Goal: Information Seeking & Learning: Understand process/instructions

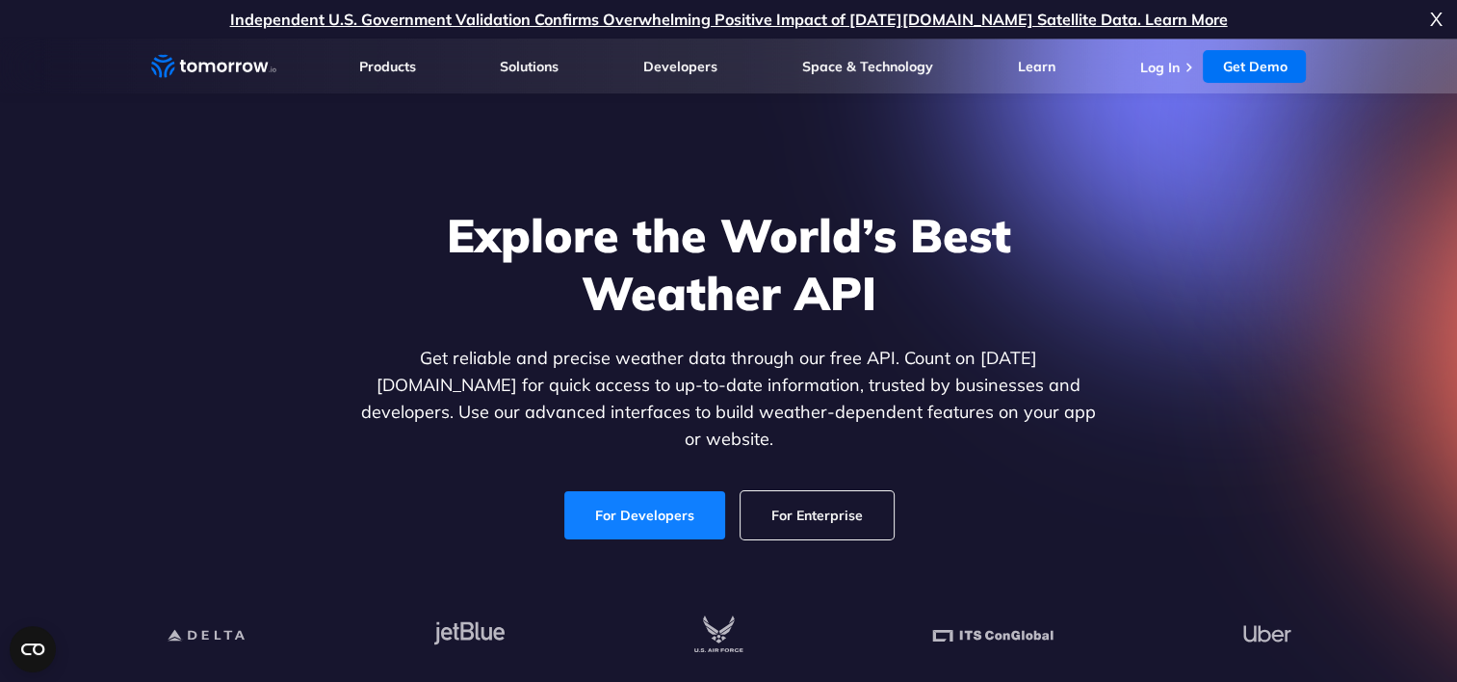
click at [651, 499] on link "For Developers" at bounding box center [644, 515] width 161 height 48
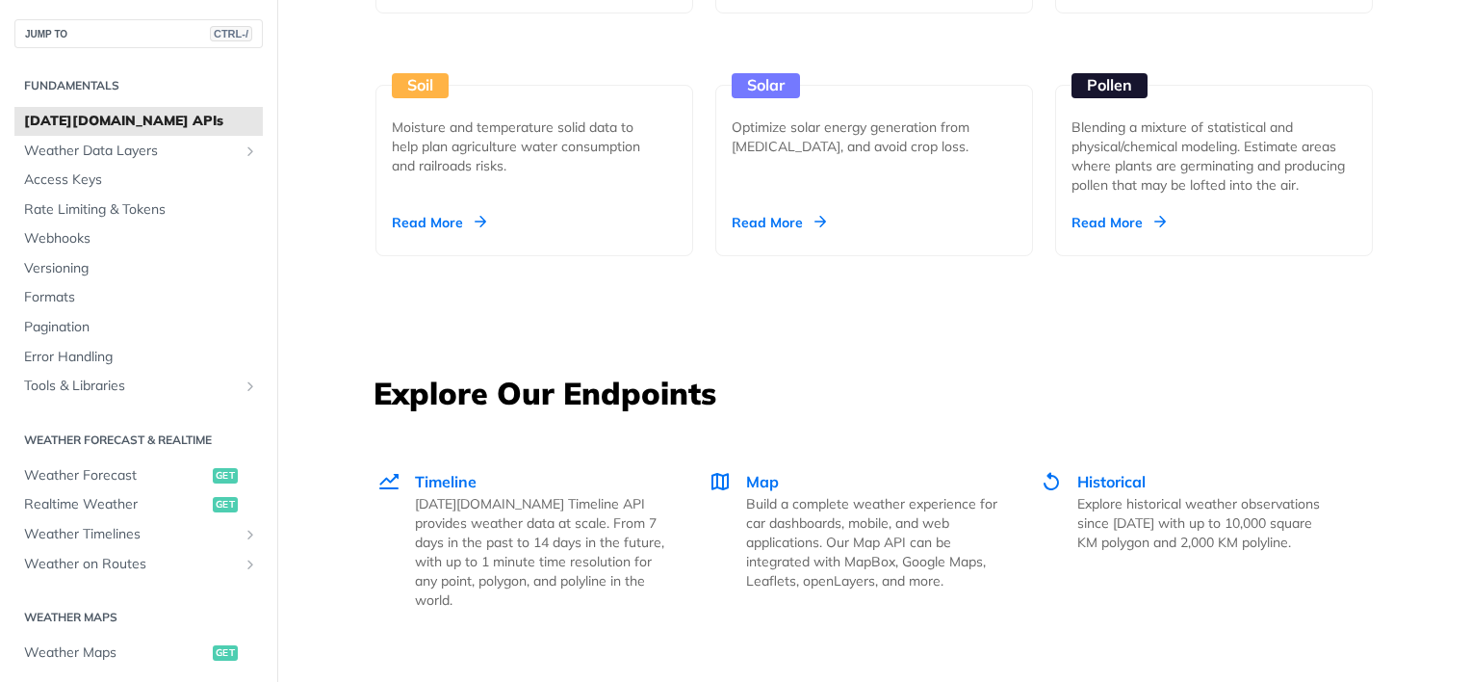
scroll to position [3081, 0]
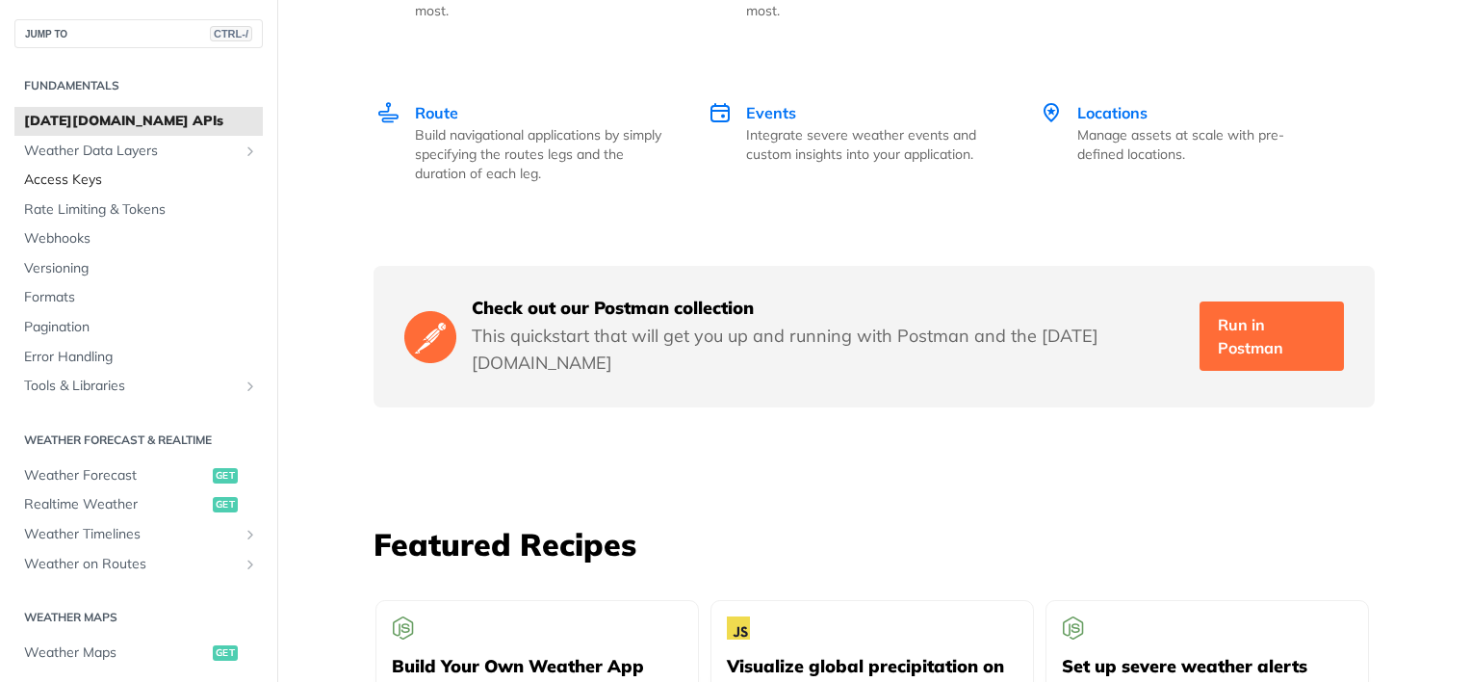
click at [79, 182] on span "Access Keys" at bounding box center [141, 179] width 234 height 19
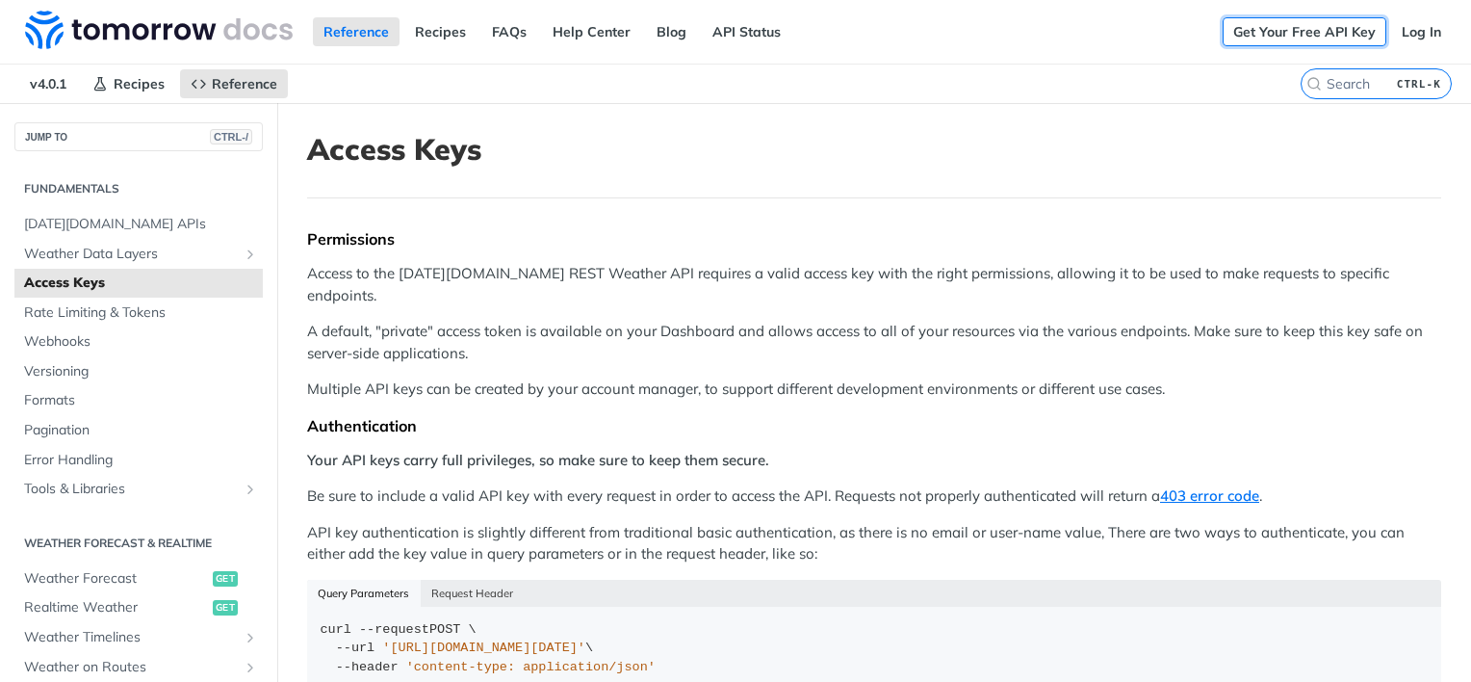
click at [1272, 33] on link "Get Your Free API Key" at bounding box center [1305, 31] width 164 height 29
click at [1341, 29] on link "Get Your Free API Key" at bounding box center [1305, 31] width 164 height 29
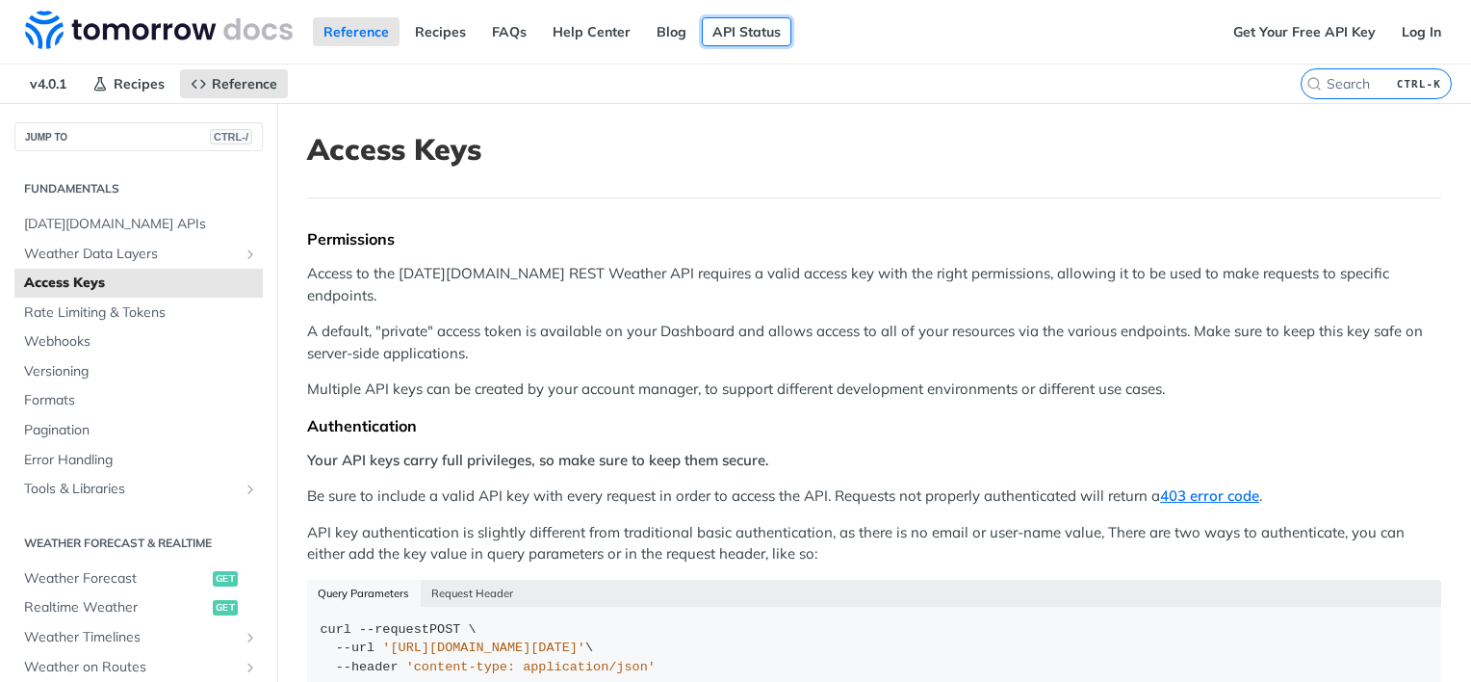
click at [720, 36] on link "API Status" at bounding box center [747, 31] width 90 height 29
click at [1413, 31] on link "Log In" at bounding box center [1421, 31] width 61 height 29
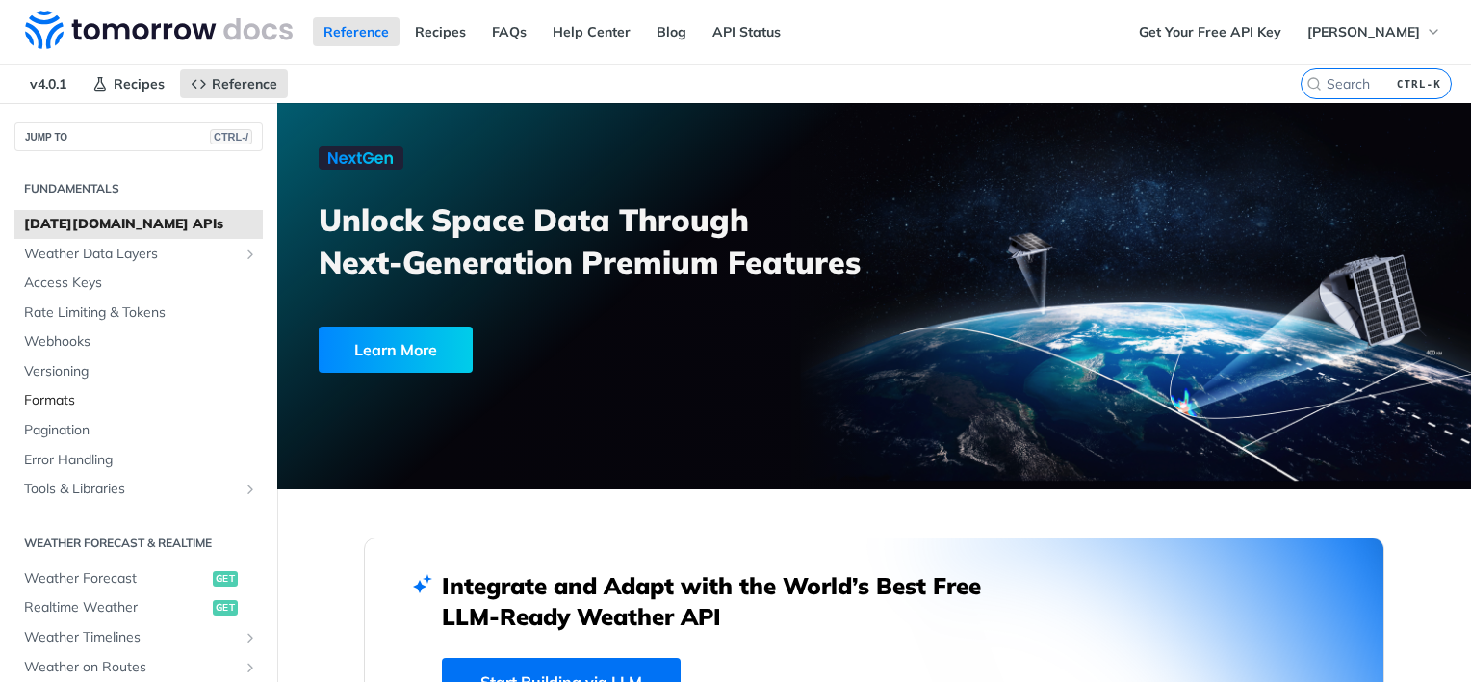
click at [68, 404] on span "Formats" at bounding box center [141, 400] width 234 height 19
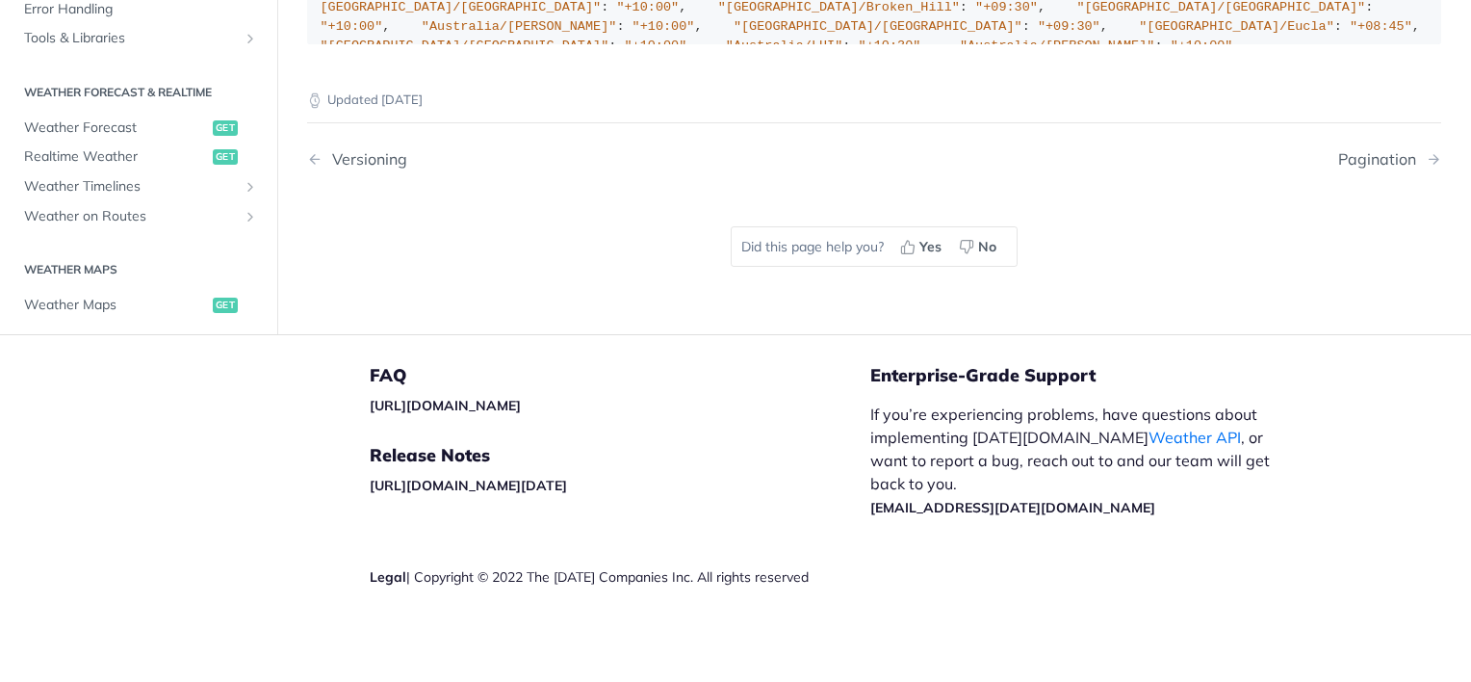
scroll to position [2311, 0]
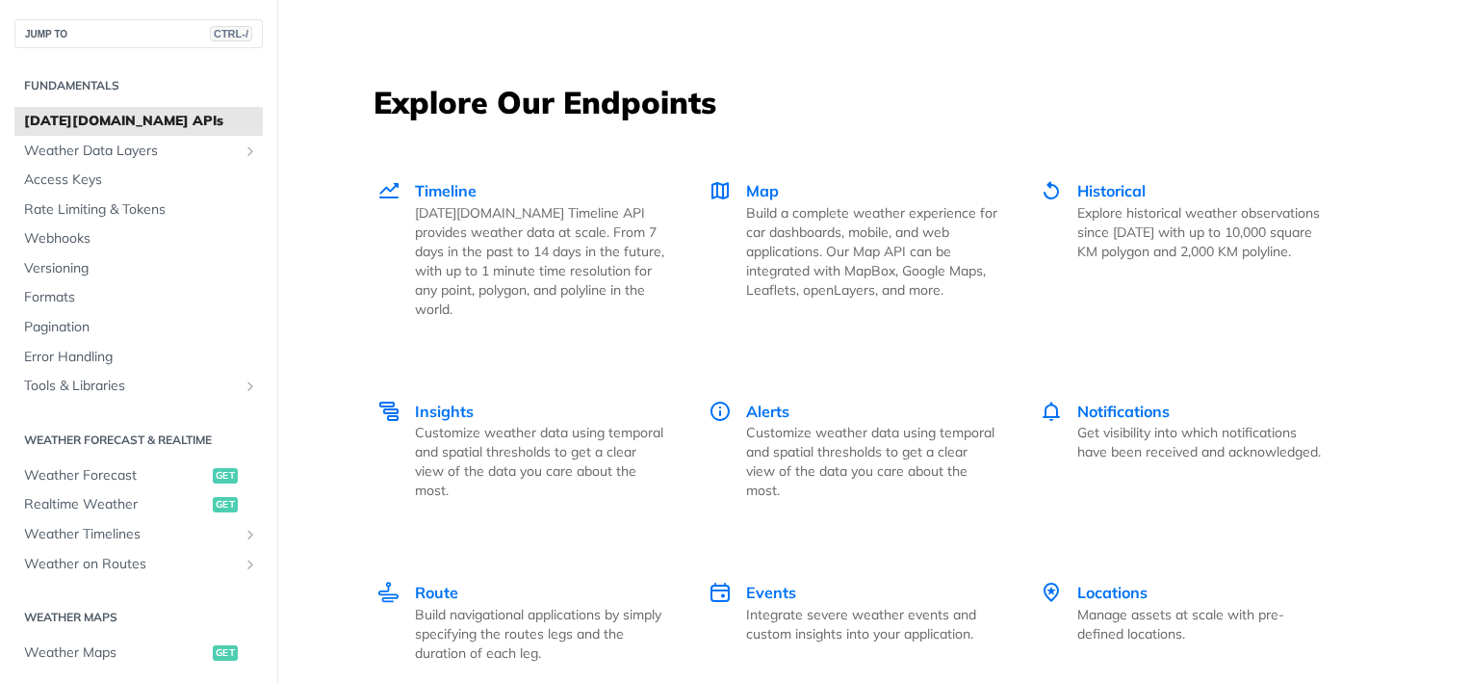
scroll to position [2600, 0]
click at [441, 191] on span "Timeline" at bounding box center [446, 192] width 62 height 19
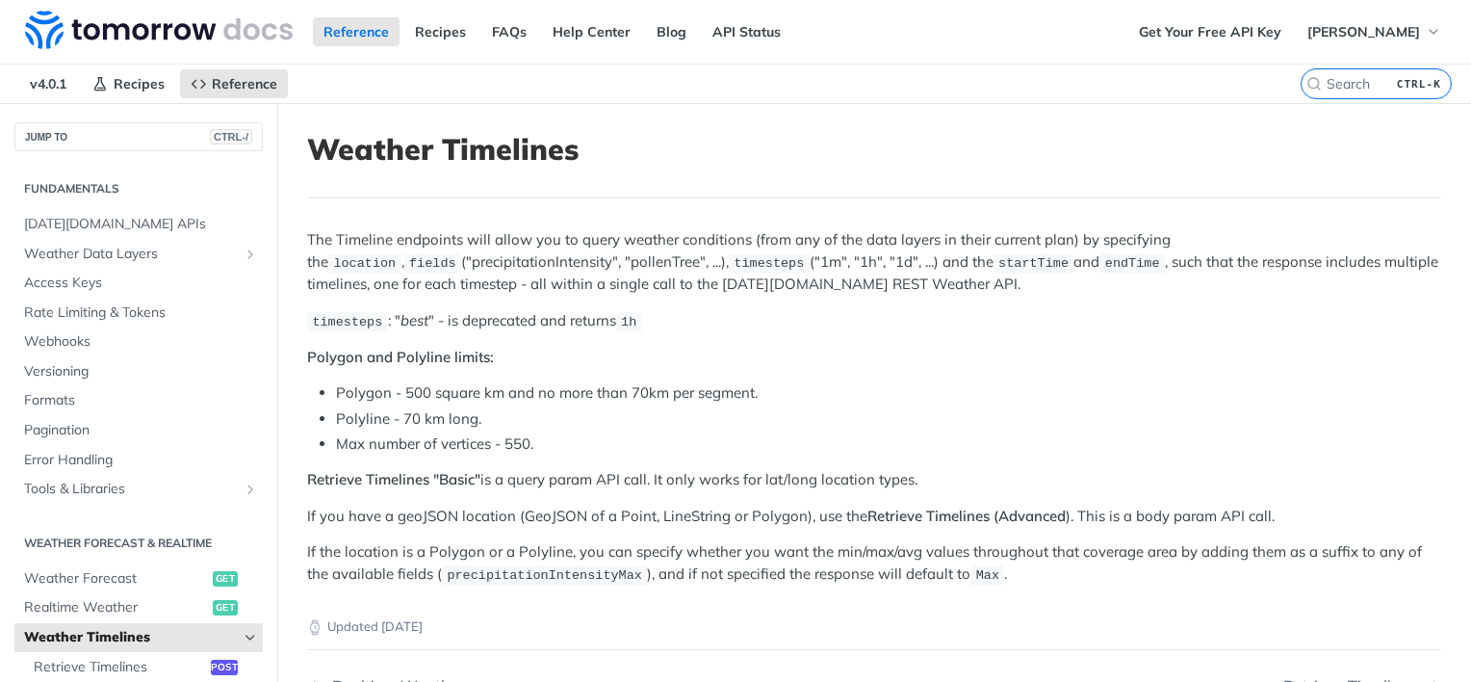
click at [408, 316] on em "best" at bounding box center [415, 320] width 28 height 18
click at [558, 412] on li "Polyline - 70 km long." at bounding box center [888, 419] width 1105 height 22
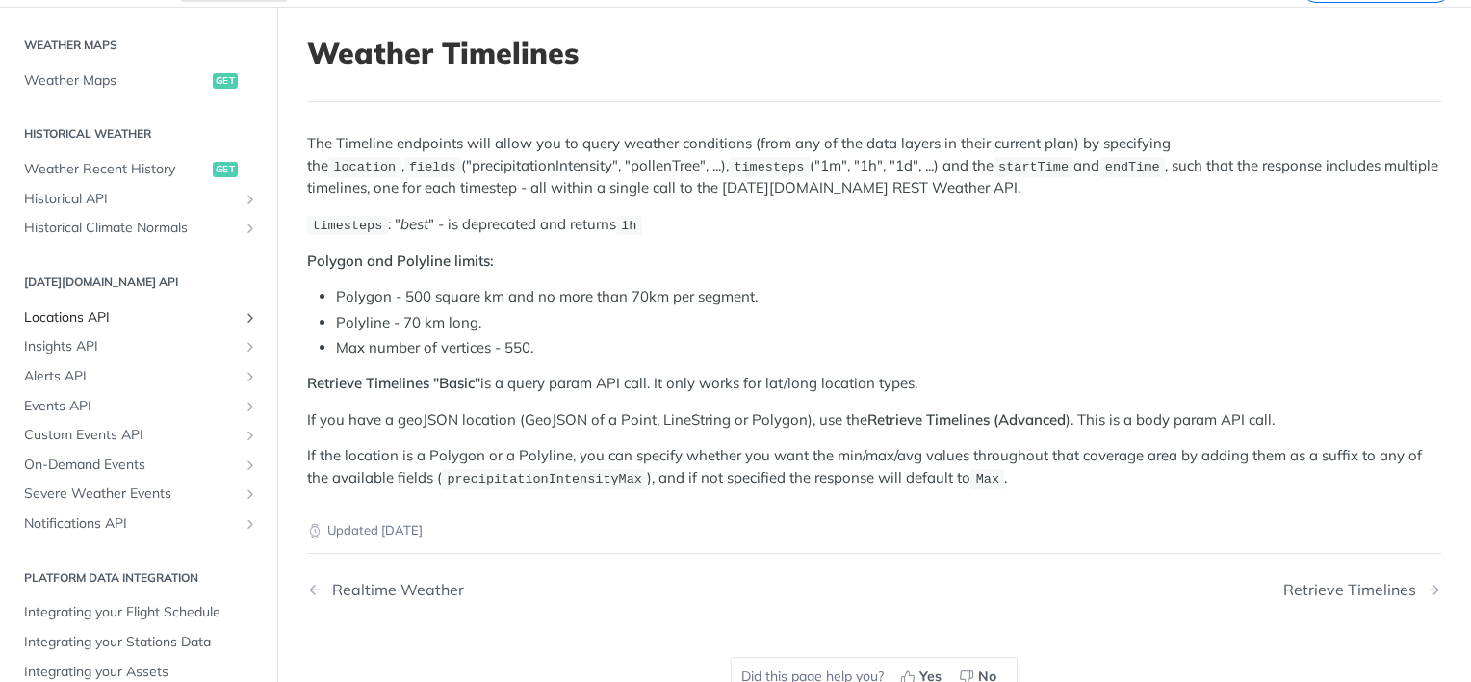
scroll to position [629, 0]
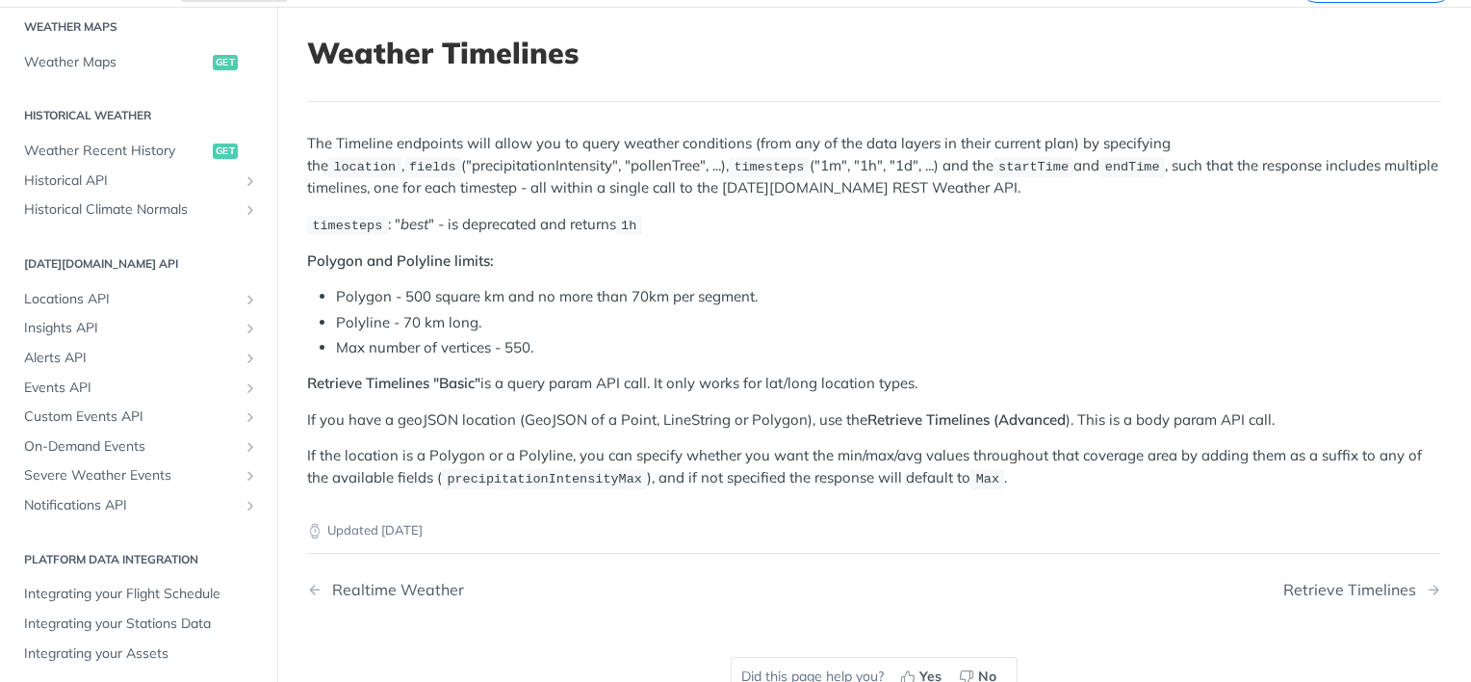
click at [748, 163] on p "The Timeline endpoints will allow you to query weather conditions (from any of …" at bounding box center [874, 165] width 1134 height 65
copy p "1d"
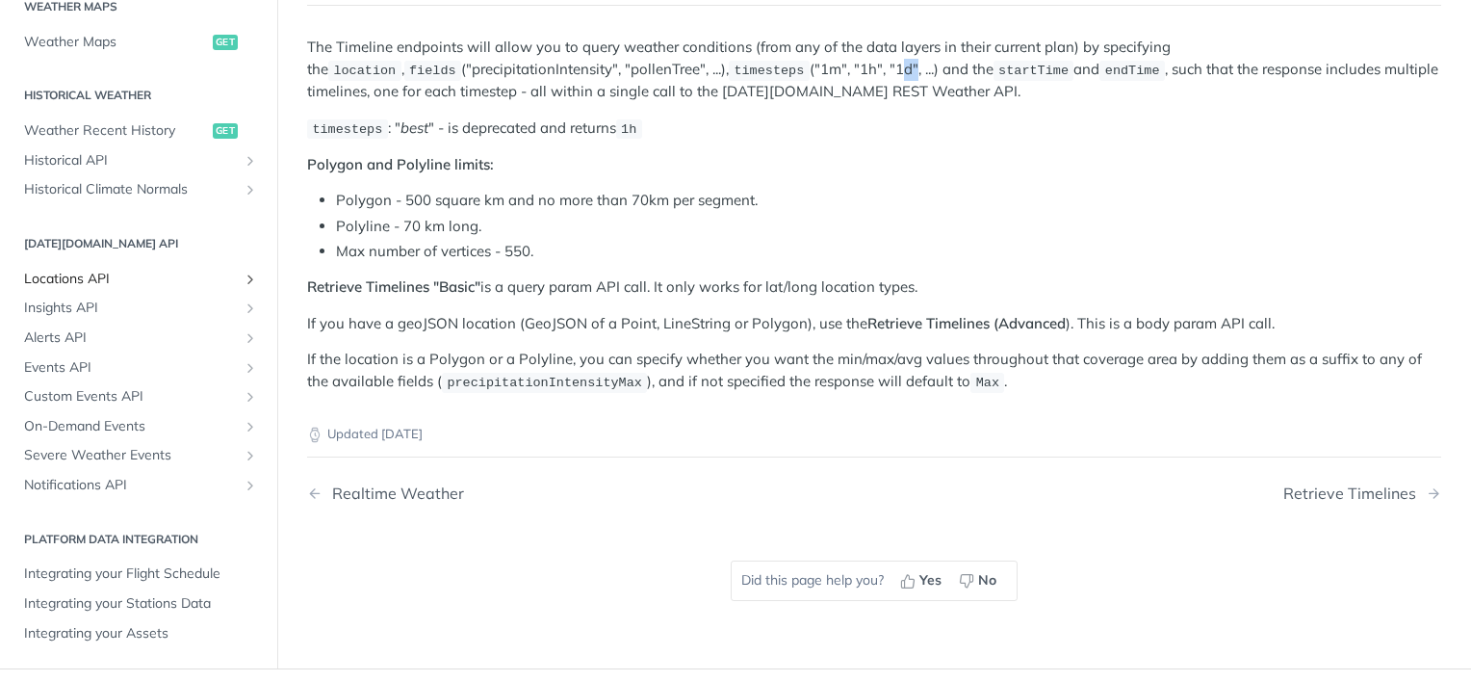
click at [63, 272] on span "Locations API" at bounding box center [131, 279] width 214 height 19
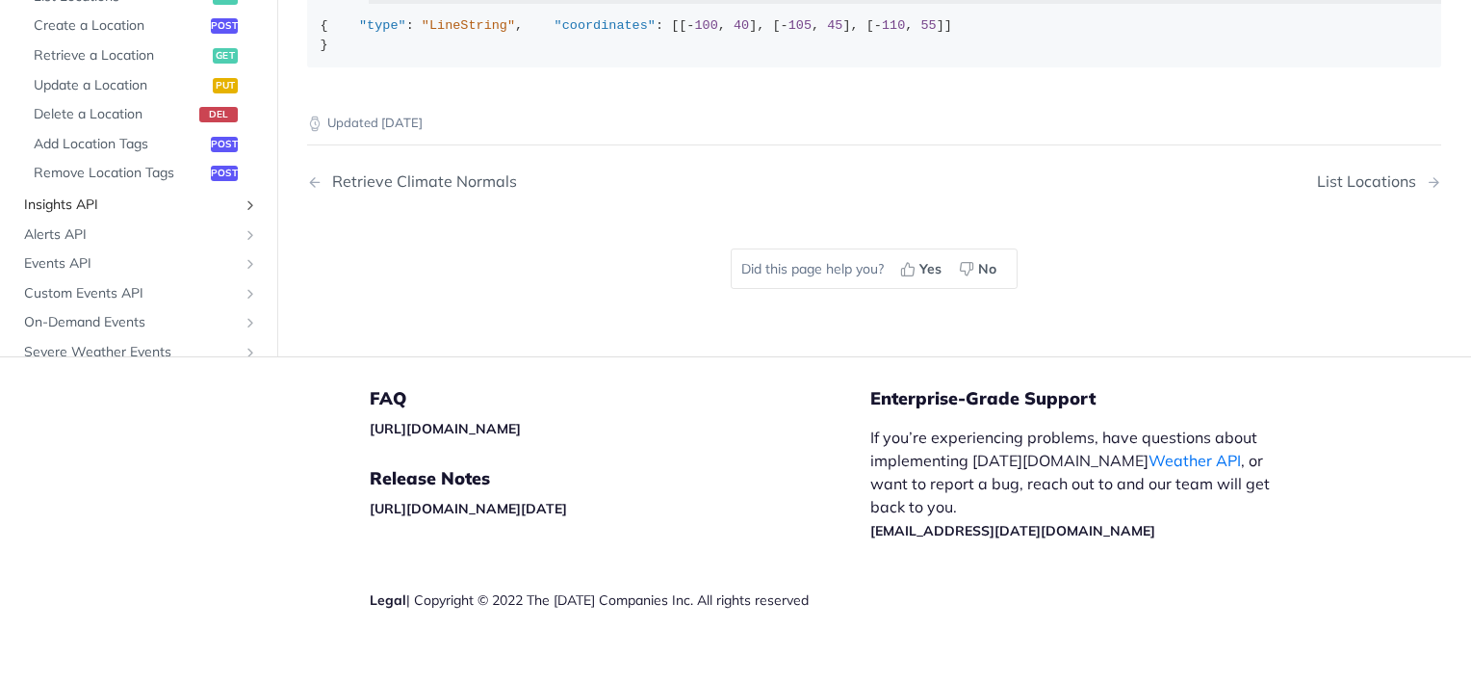
scroll to position [693, 0]
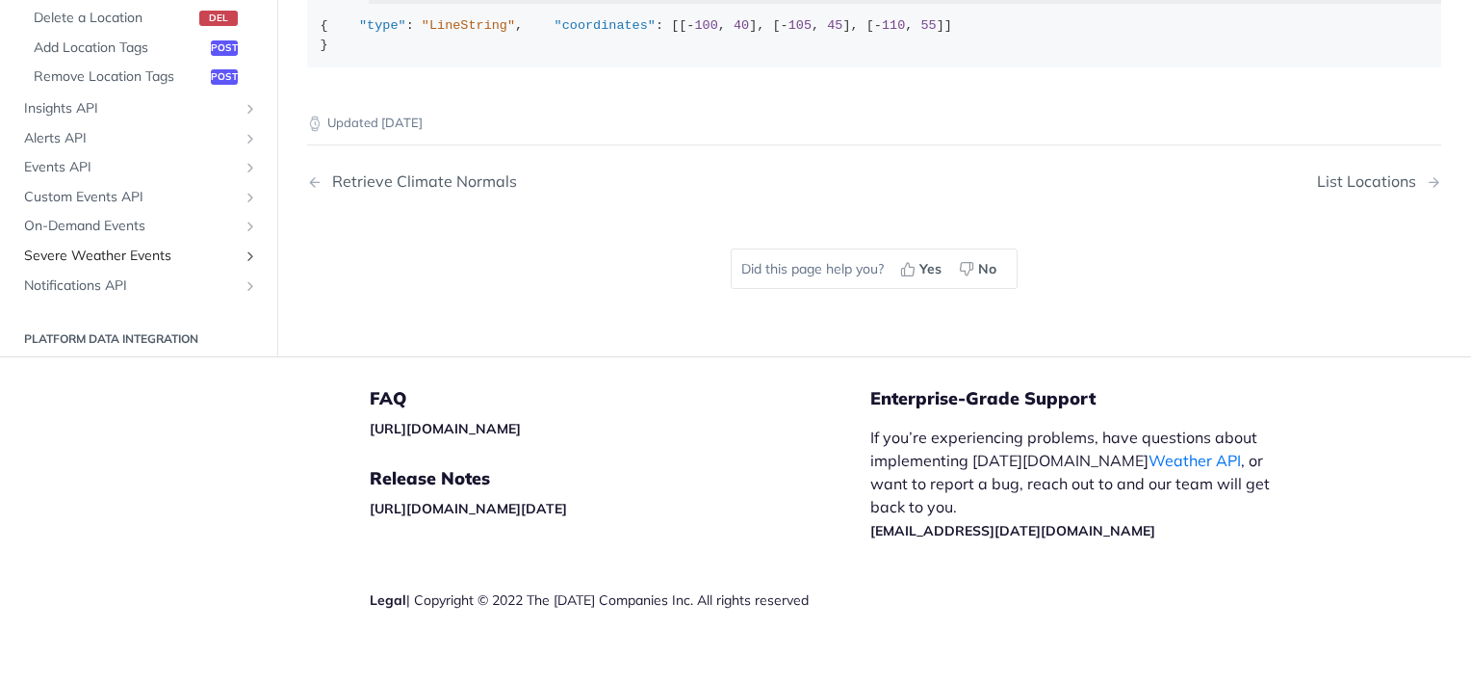
click at [117, 266] on span "Severe Weather Events" at bounding box center [131, 255] width 214 height 19
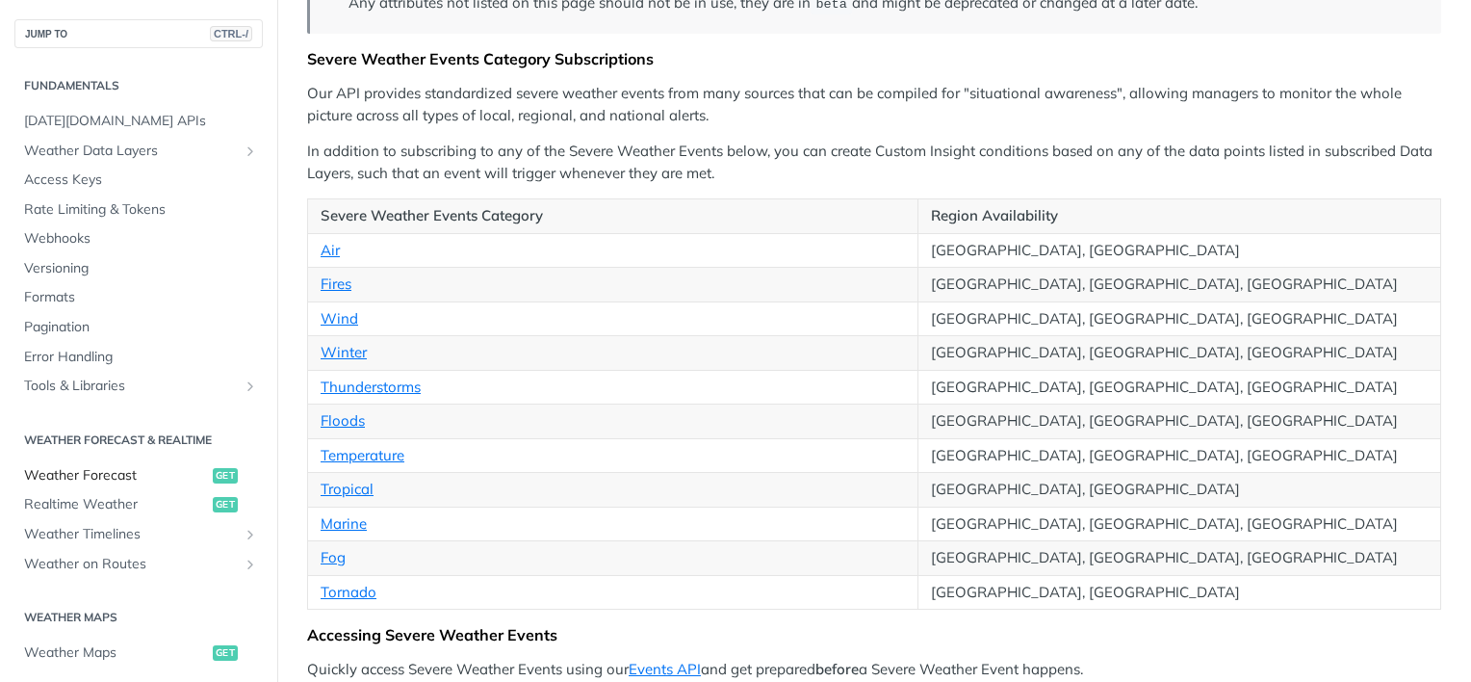
click at [91, 475] on span "Weather Forecast" at bounding box center [116, 475] width 184 height 19
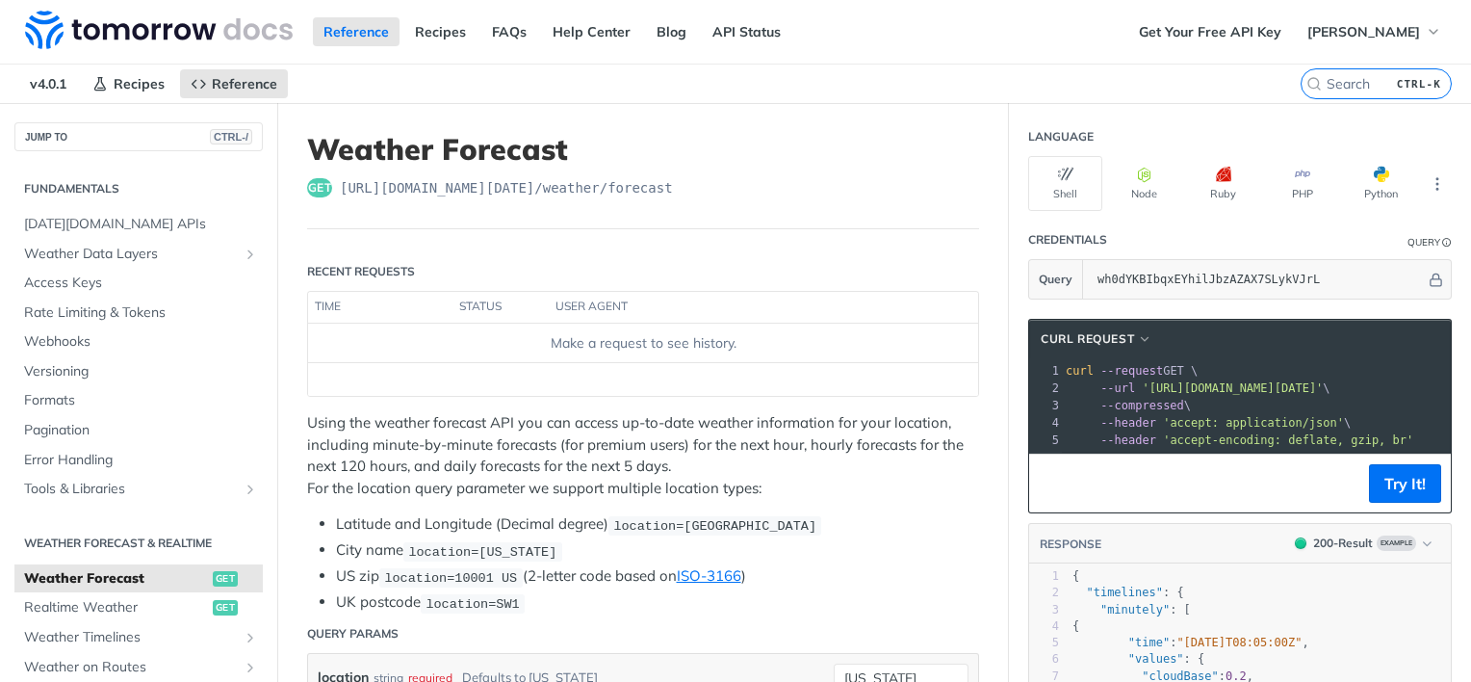
scroll to position [385, 0]
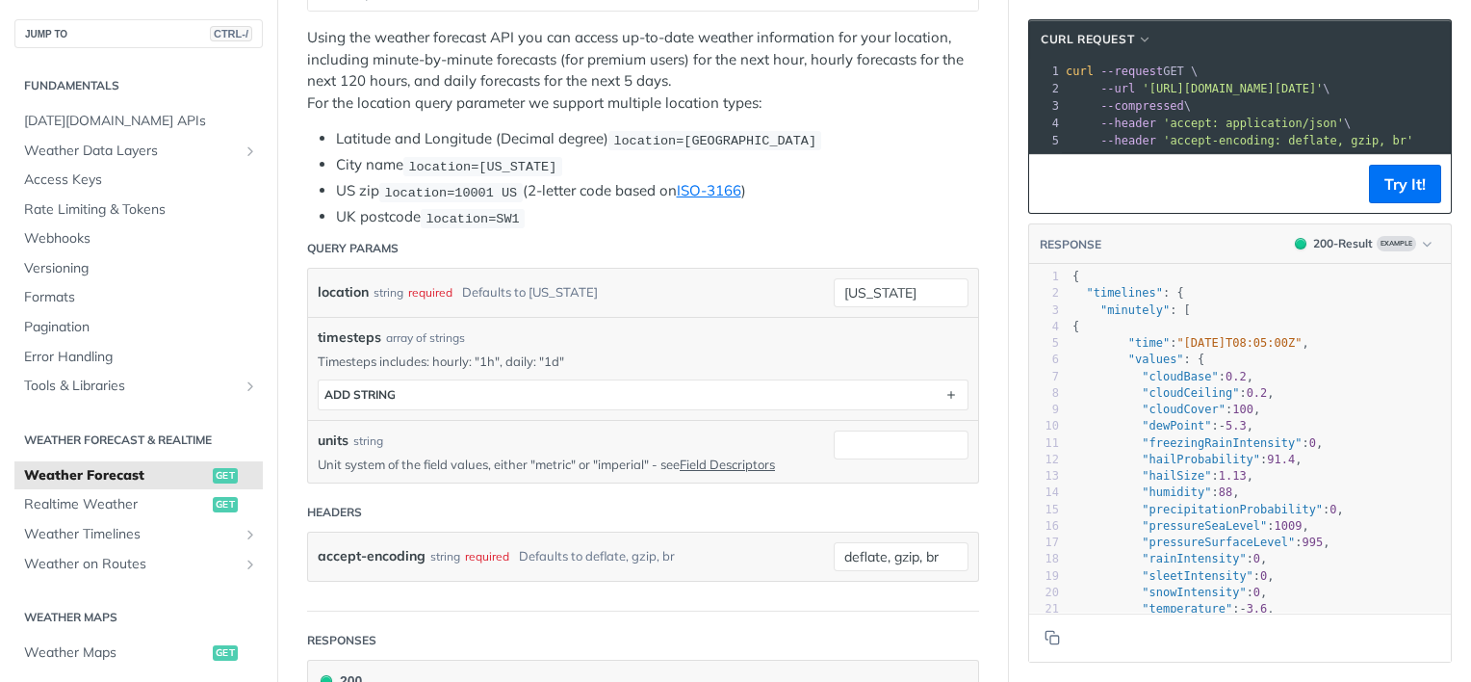
click at [350, 362] on p "Timesteps includes: hourly: "1h", daily: "1d"" at bounding box center [643, 360] width 651 height 17
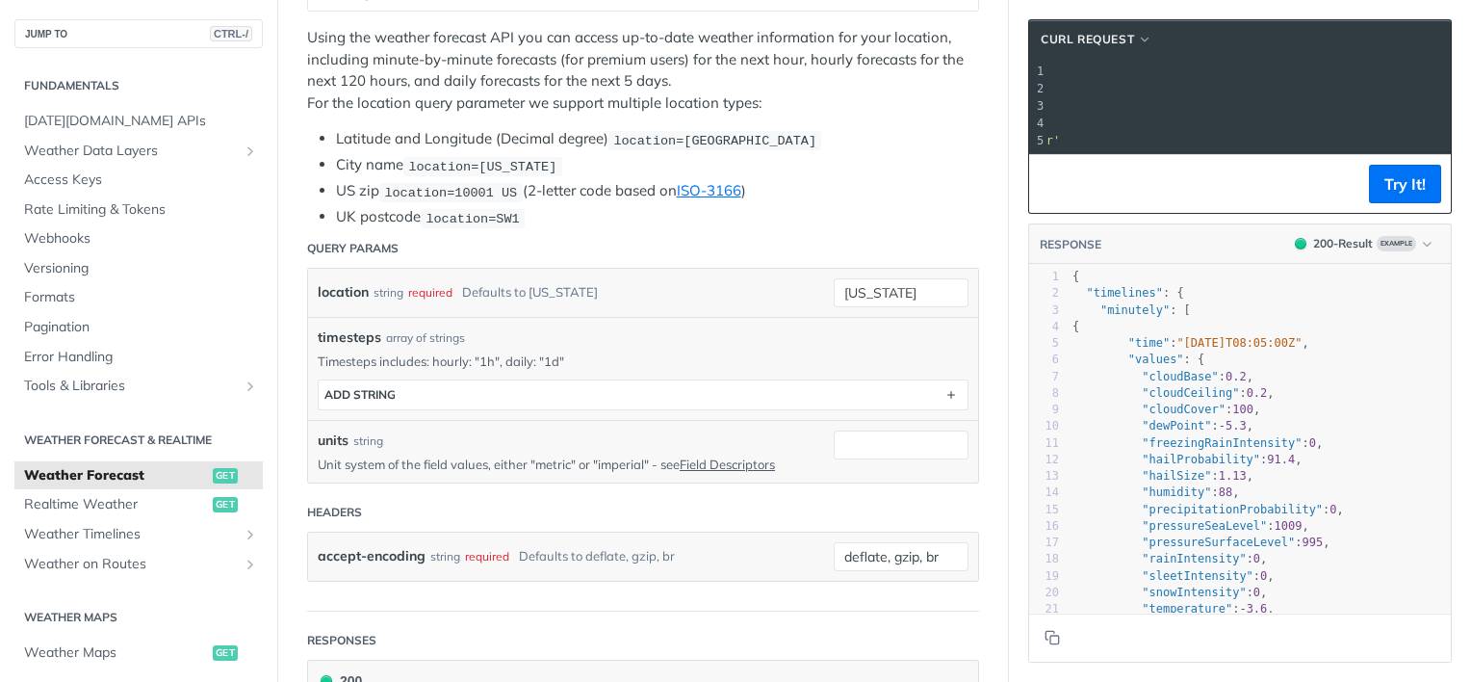
scroll to position [0, 324]
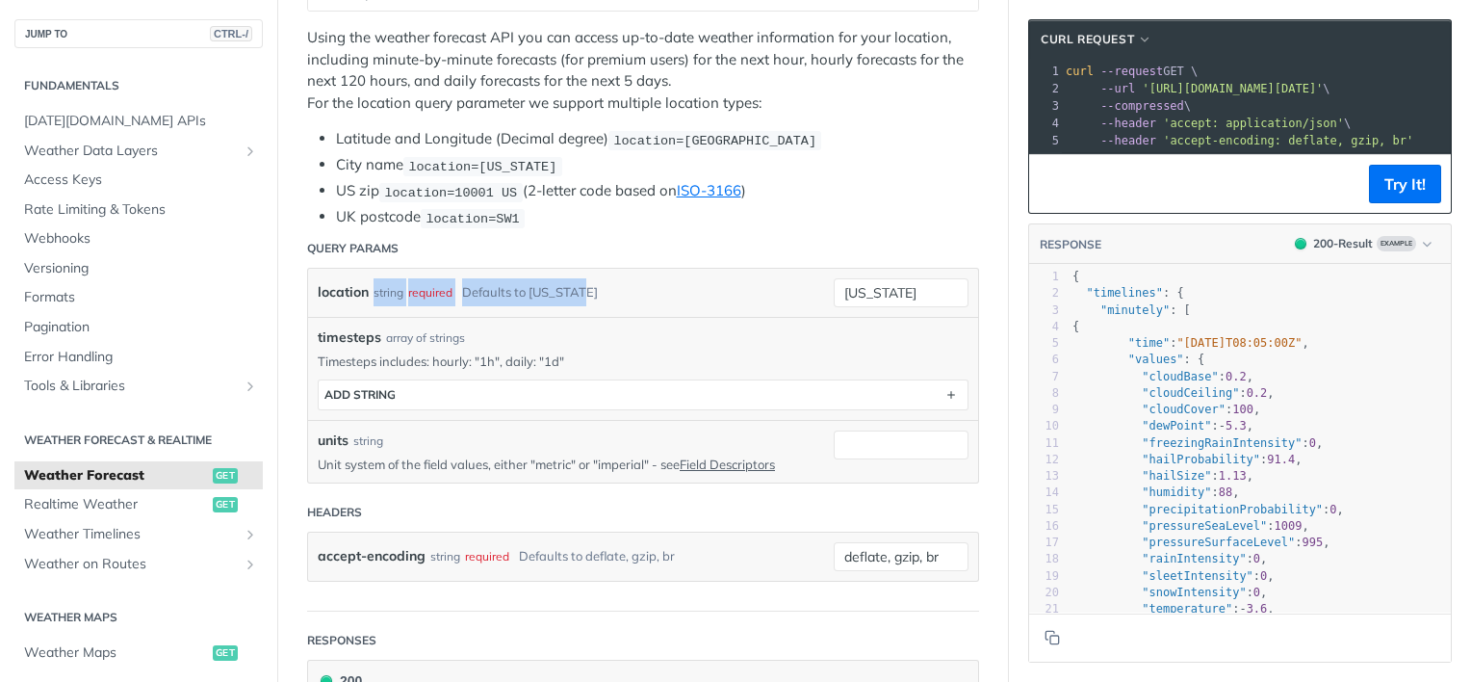
drag, startPoint x: 369, startPoint y: 293, endPoint x: 605, endPoint y: 277, distance: 236.4
click at [605, 278] on div "location string required Defaults to [US_STATE]" at bounding box center [561, 292] width 487 height 29
drag, startPoint x: 407, startPoint y: 331, endPoint x: 488, endPoint y: 323, distance: 81.3
click at [488, 327] on div "timesteps array of strings" at bounding box center [643, 337] width 651 height 20
drag, startPoint x: 488, startPoint y: 323, endPoint x: 431, endPoint y: 362, distance: 69.2
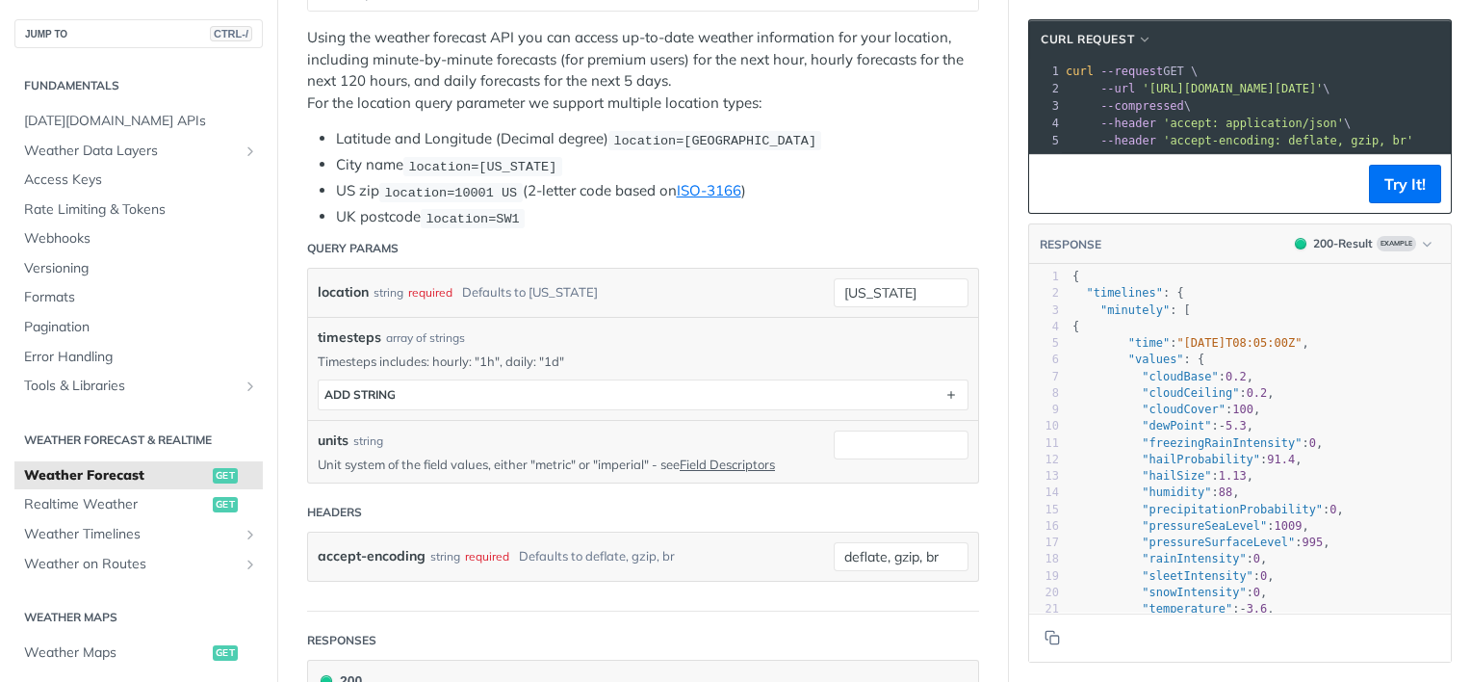
click at [431, 362] on p "Timesteps includes: hourly: "1h", daily: "1d"" at bounding box center [643, 360] width 651 height 17
drag, startPoint x: 505, startPoint y: 354, endPoint x: 529, endPoint y: 354, distance: 24.1
click at [529, 354] on p "Timesteps includes: hourly: "1h", daily: "1d"" at bounding box center [643, 360] width 651 height 17
drag, startPoint x: 529, startPoint y: 354, endPoint x: 456, endPoint y: 365, distance: 73.0
click at [456, 365] on p "Timesteps includes: hourly: "1h", daily: "1d"" at bounding box center [643, 360] width 651 height 17
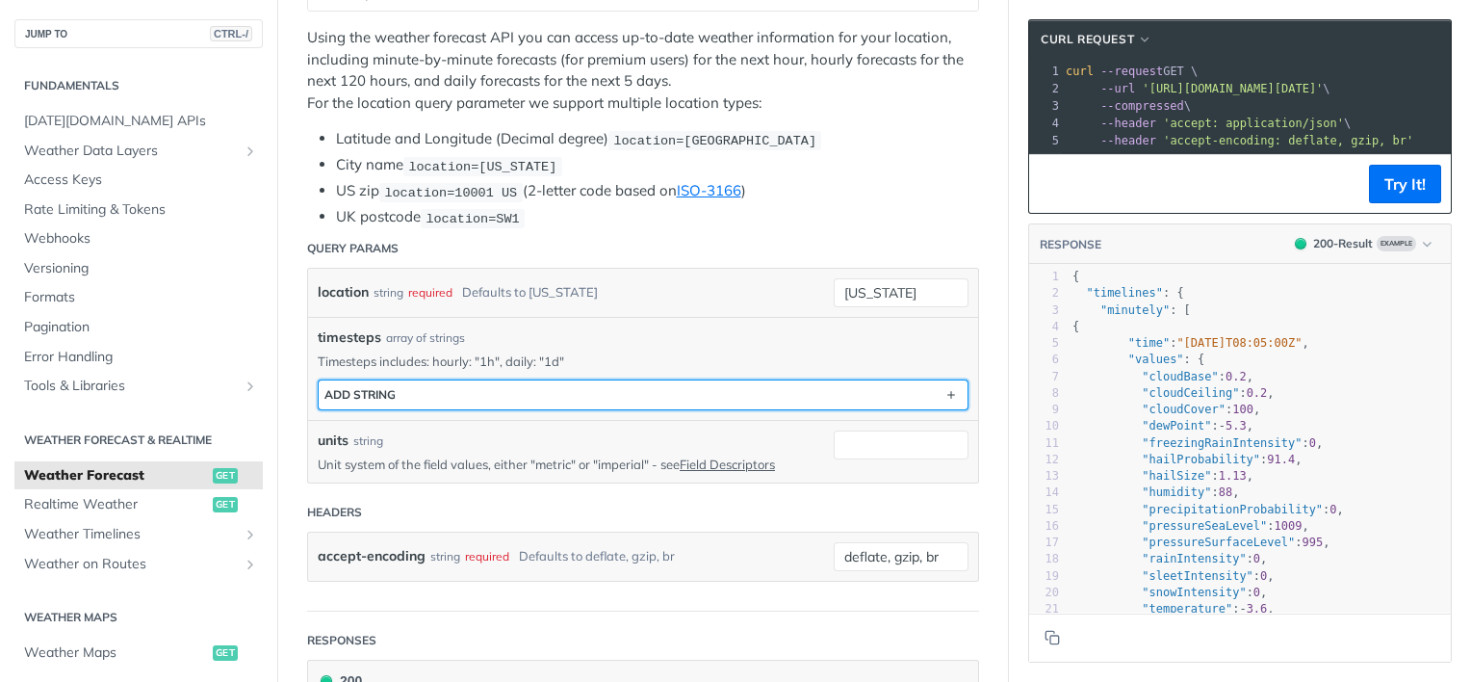
click at [374, 389] on div "ADD string" at bounding box center [359, 394] width 71 height 14
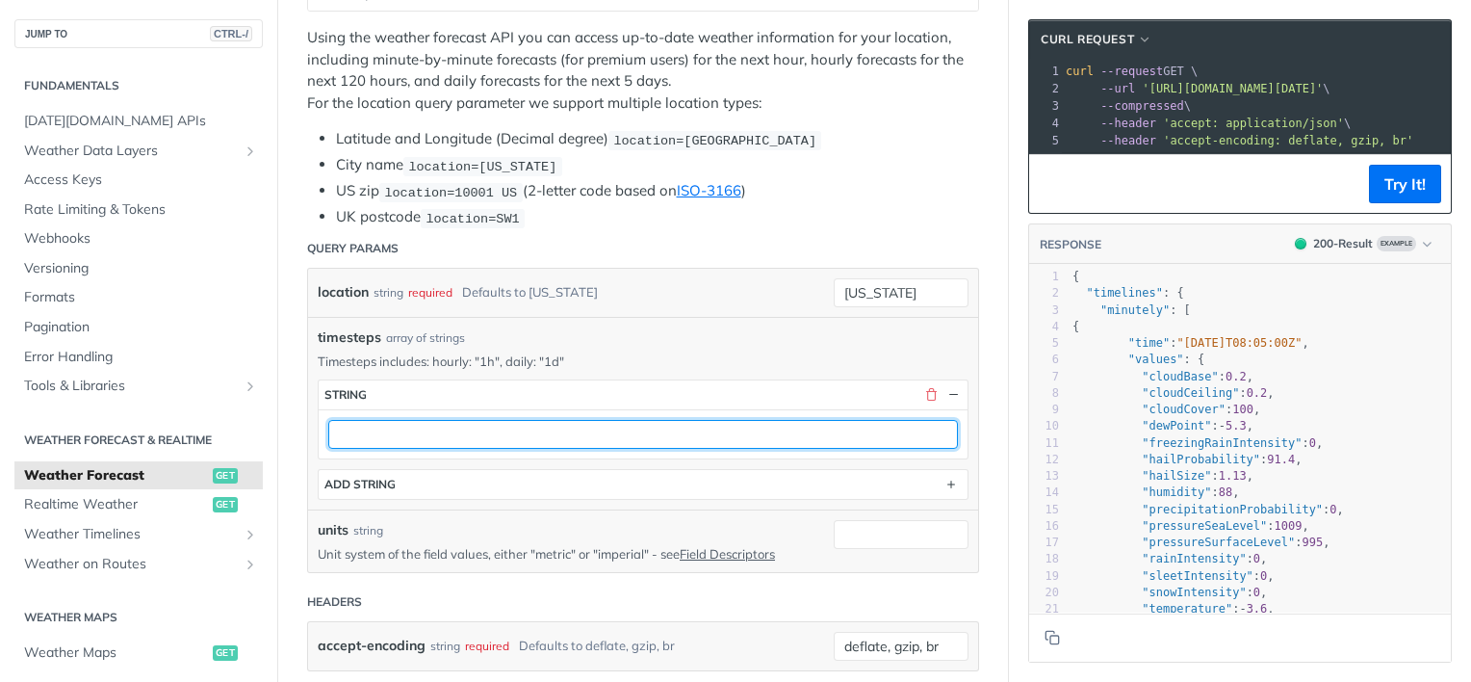
click at [375, 420] on input "text" at bounding box center [643, 434] width 630 height 29
type input "1d"
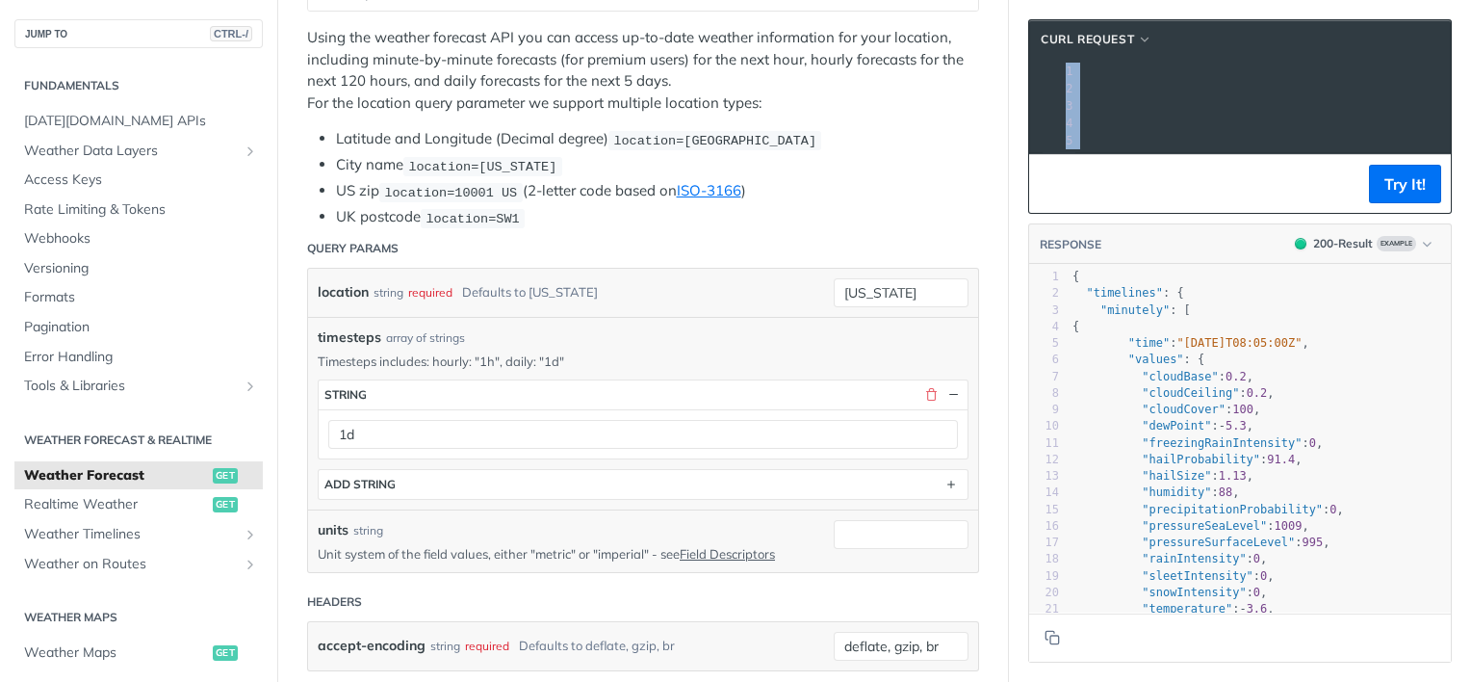
drag, startPoint x: 1158, startPoint y: 167, endPoint x: 1358, endPoint y: 150, distance: 200.0
click at [1358, 150] on div "xxxxxxxxxx 1 curl --request GET \ 2 --url '[URL][DOMAIN_NAME][DATE]' \ 3 --comp…" at bounding box center [1240, 106] width 422 height 94
click at [728, 235] on header "Query Params" at bounding box center [643, 248] width 672 height 39
click at [856, 528] on input "units" at bounding box center [901, 534] width 135 height 29
type input "metric"
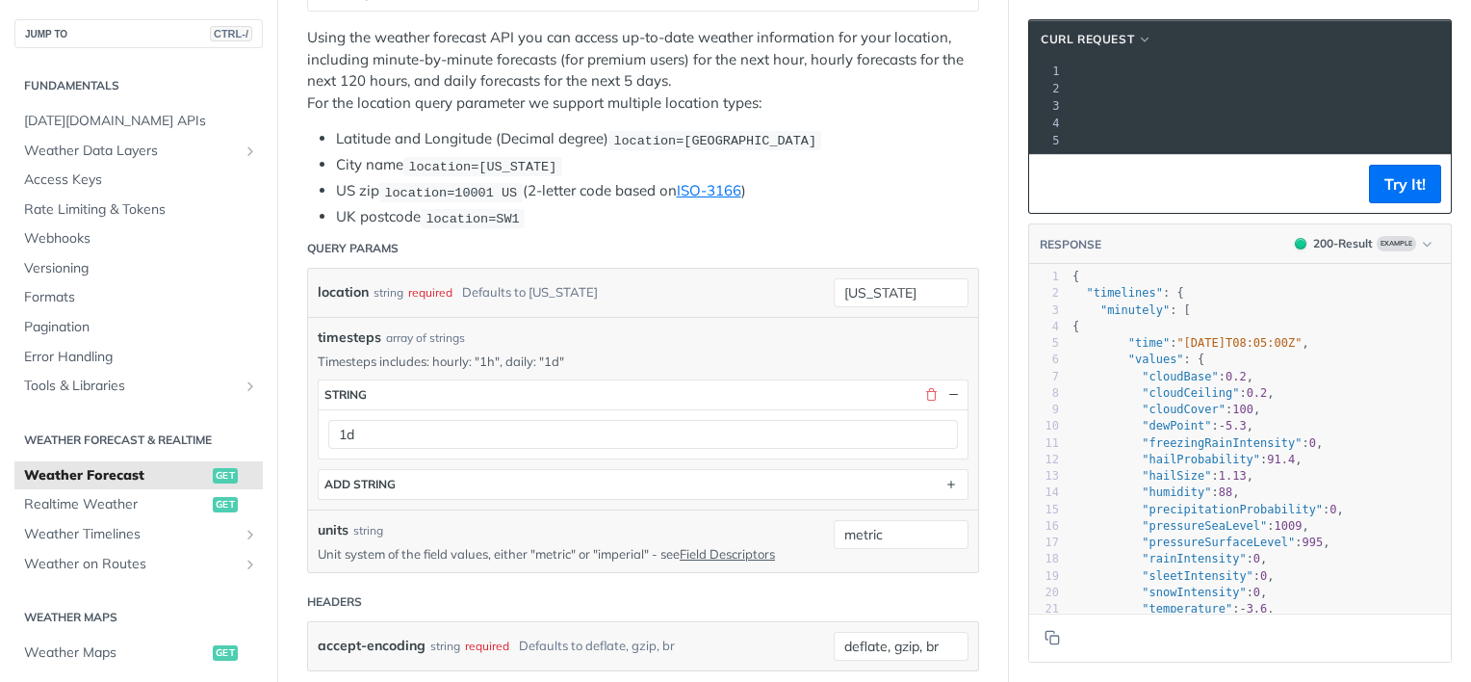
click at [608, 598] on header "Headers" at bounding box center [643, 601] width 672 height 39
click at [1388, 193] on button "Try It!" at bounding box center [1405, 184] width 72 height 39
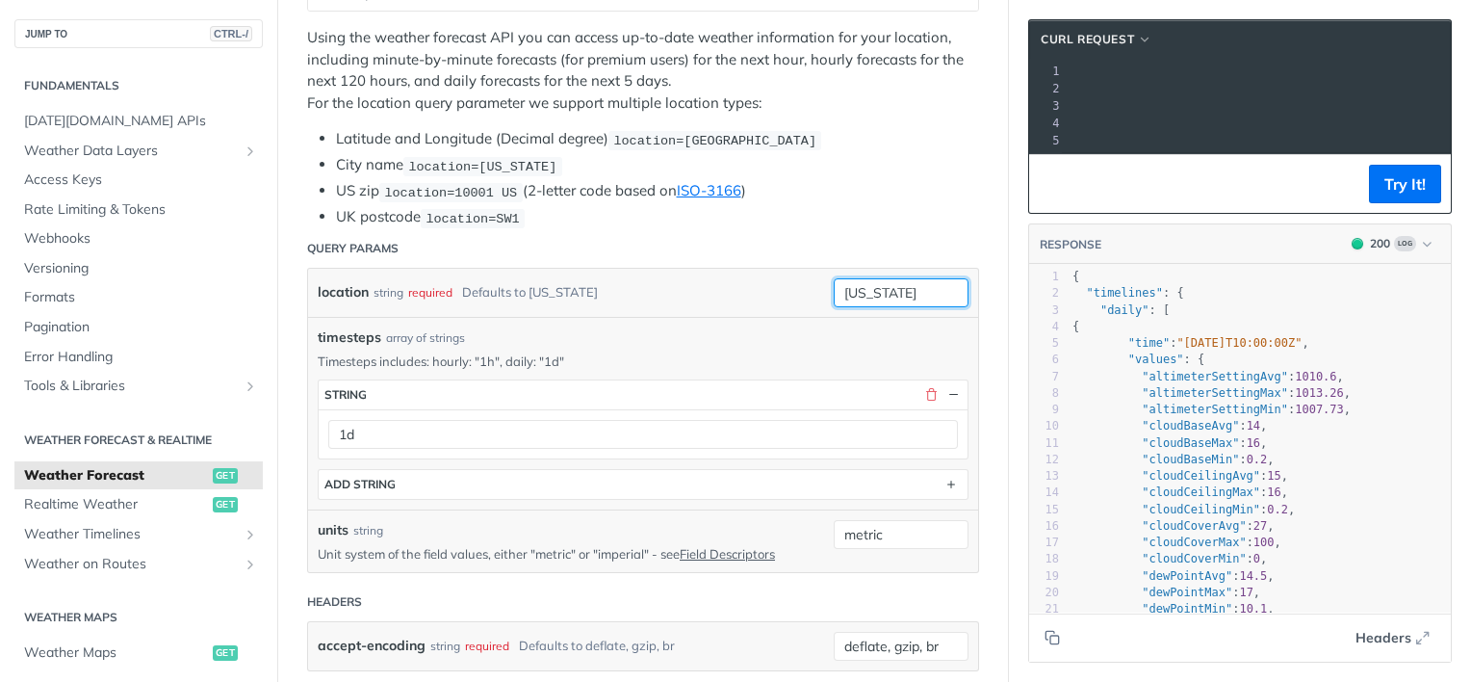
drag, startPoint x: 900, startPoint y: 291, endPoint x: 783, endPoint y: 293, distance: 117.5
click at [784, 293] on div "location string required Defaults to [US_STATE] [US_STATE] required type : stri…" at bounding box center [643, 292] width 651 height 29
type input "[GEOGRAPHIC_DATA]"
click at [1384, 196] on button "Try It!" at bounding box center [1405, 184] width 72 height 39
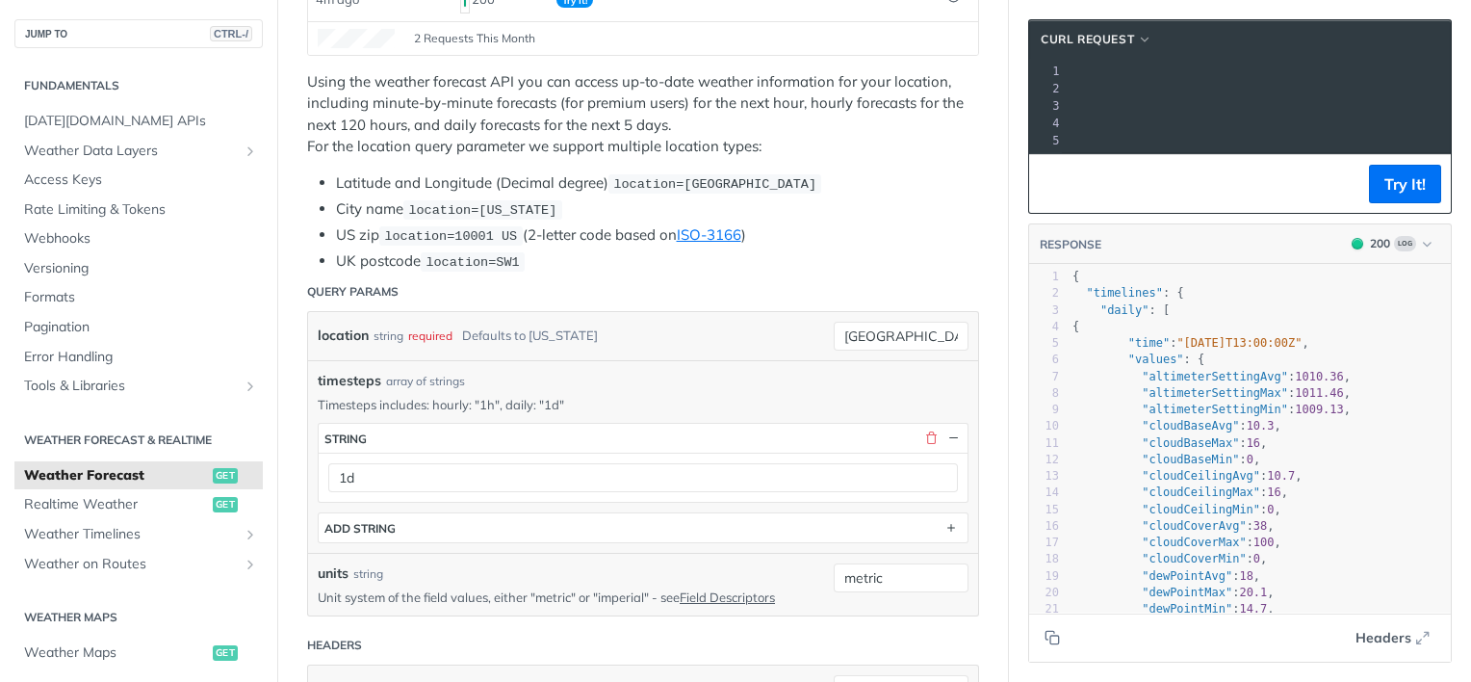
scroll to position [431, 0]
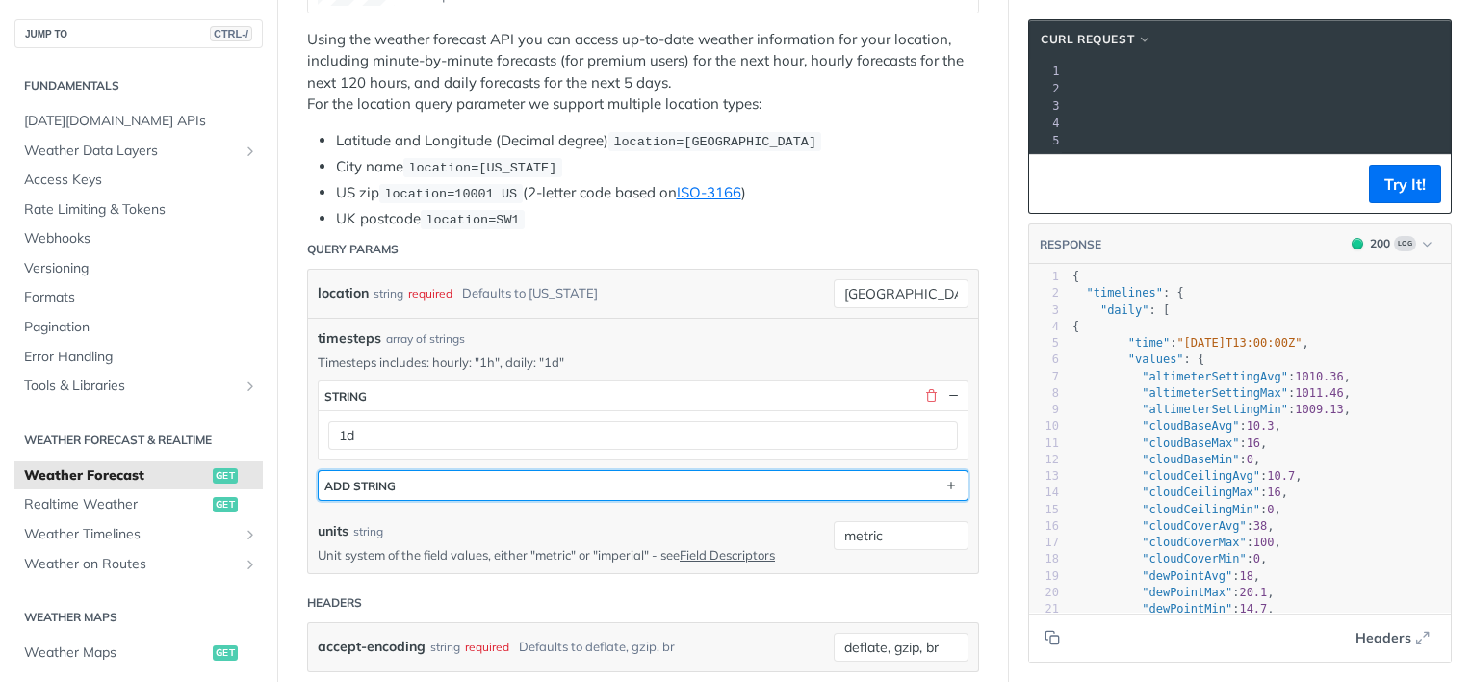
click at [371, 480] on div "ADD string" at bounding box center [359, 486] width 71 height 14
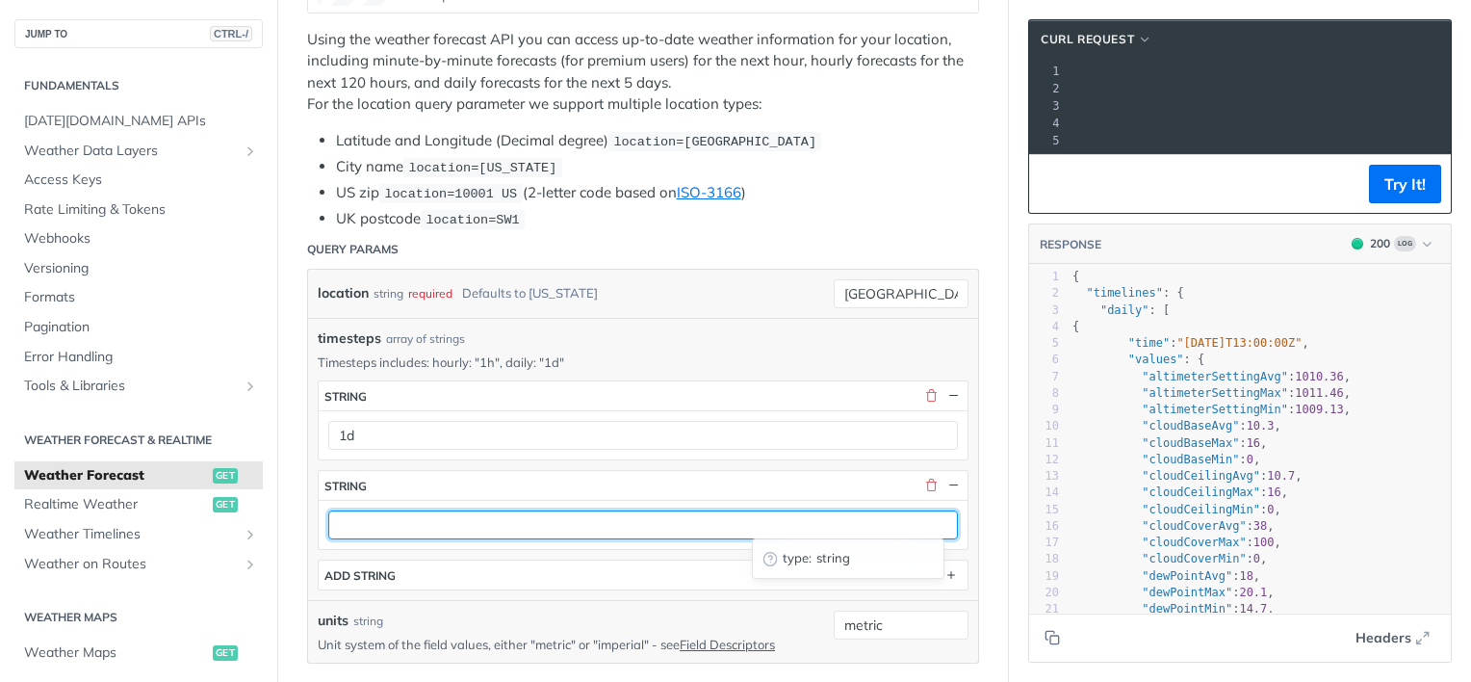
click at [366, 520] on input "text" at bounding box center [643, 524] width 630 height 29
type input "1h"
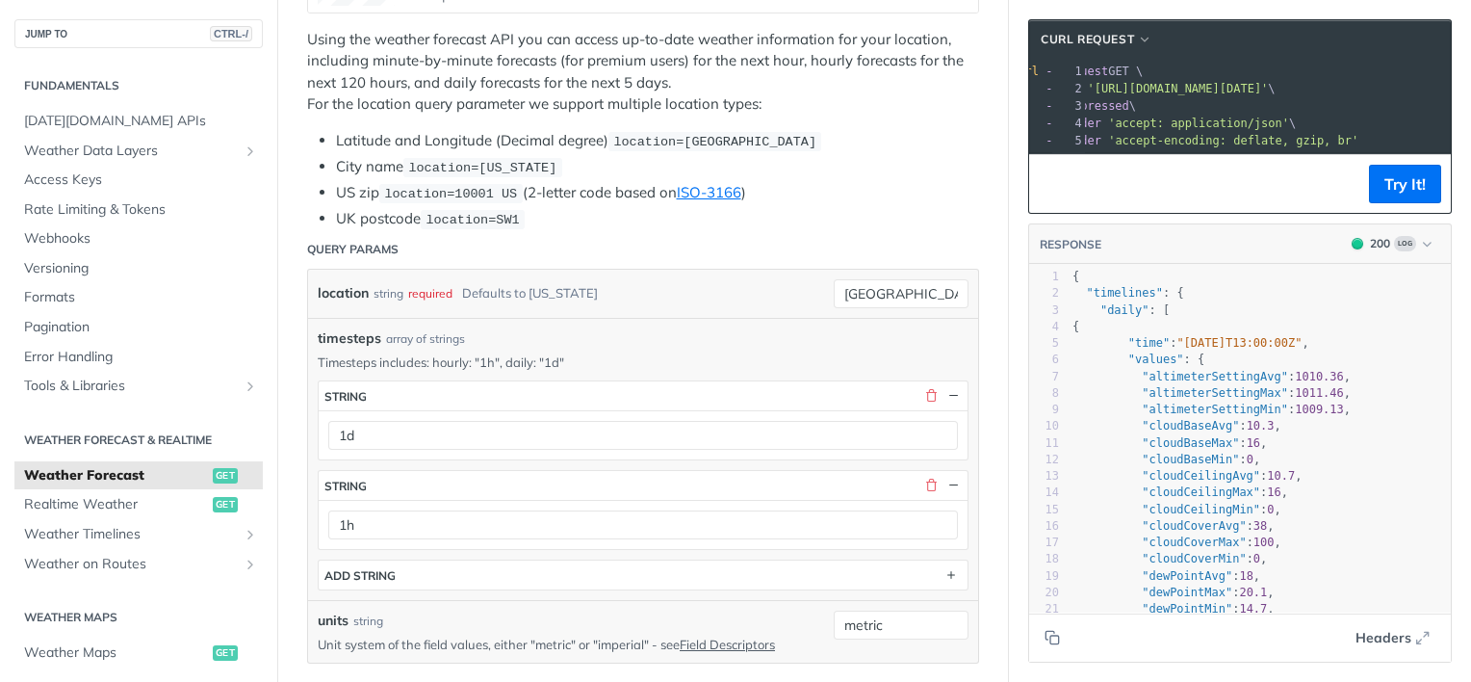
scroll to position [0, 0]
click at [643, 135] on span "location=[GEOGRAPHIC_DATA]" at bounding box center [714, 142] width 203 height 14
click at [593, 219] on li "UK postcode location=SW1" at bounding box center [657, 219] width 643 height 22
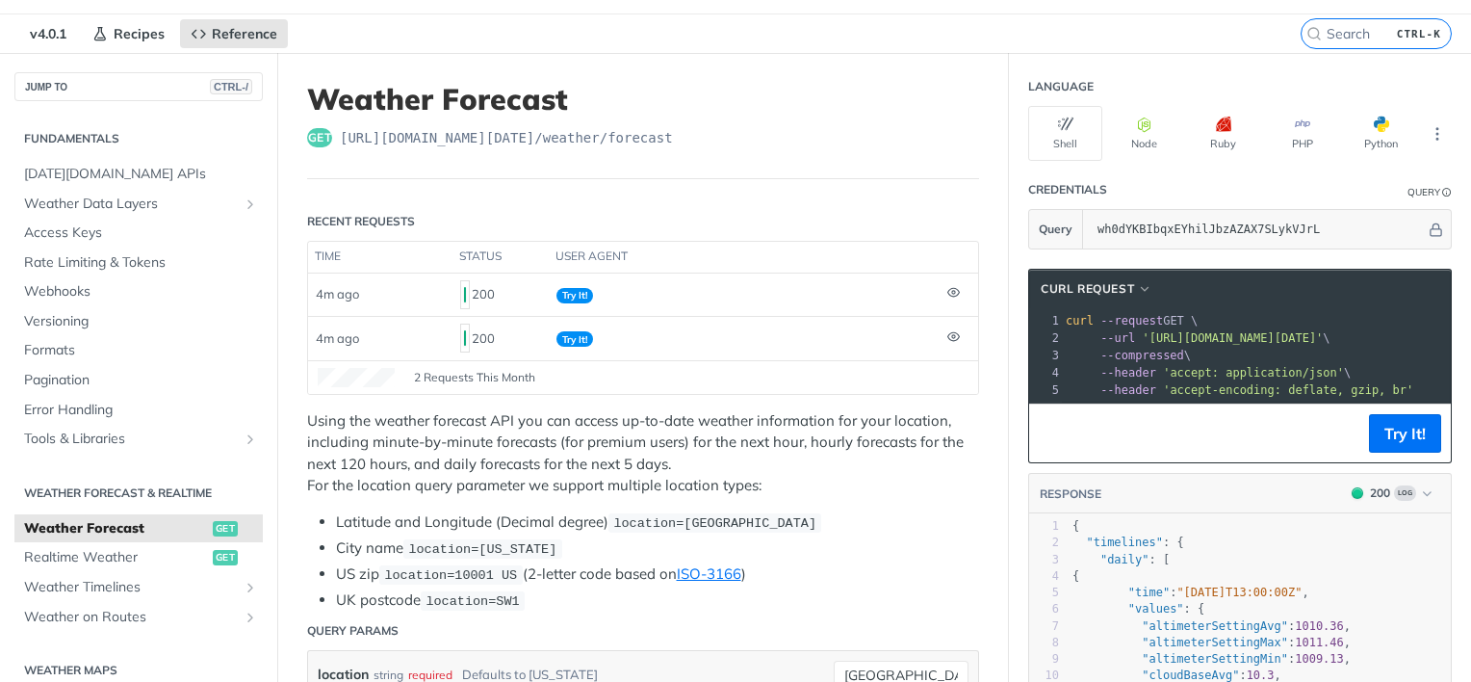
scroll to position [46, 0]
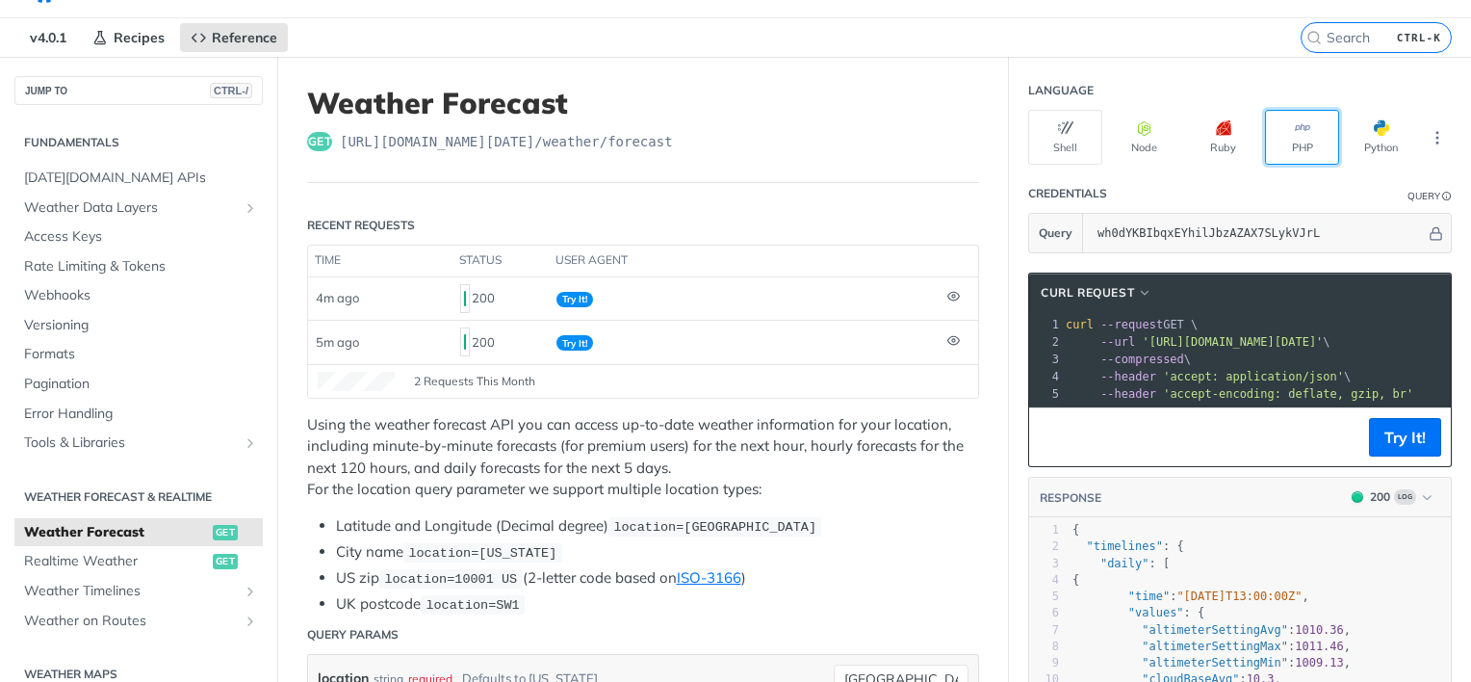
click at [1290, 140] on button "PHP" at bounding box center [1302, 137] width 74 height 55
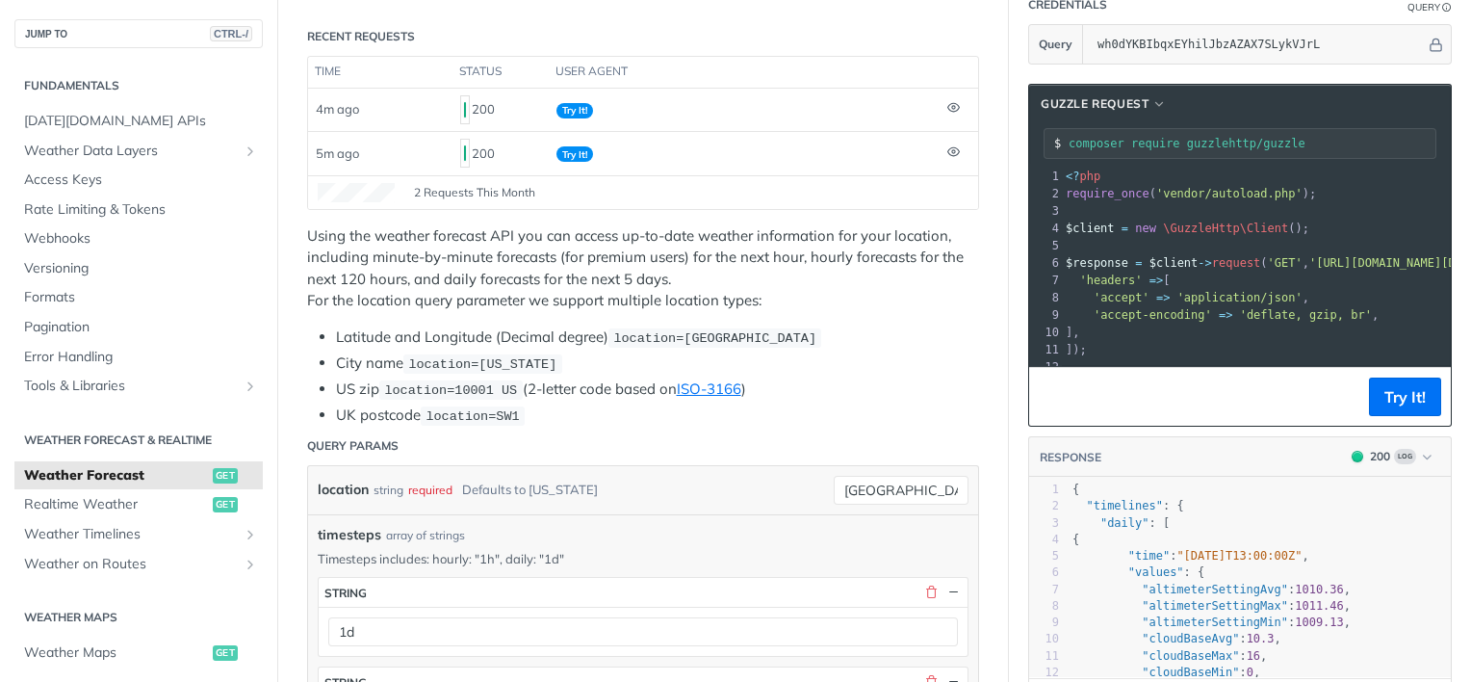
scroll to position [239, 0]
